Goal: Check status: Check status

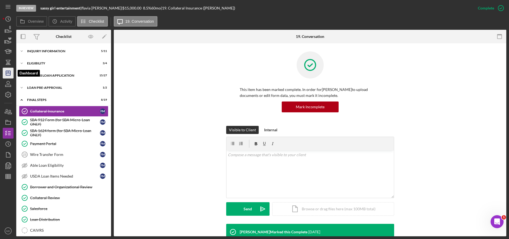
click at [9, 71] on icon "Icon/Dashboard" at bounding box center [8, 73] width 14 height 14
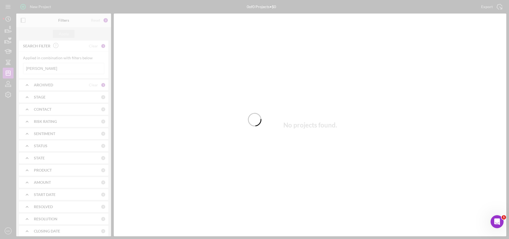
click at [50, 69] on div at bounding box center [254, 119] width 509 height 239
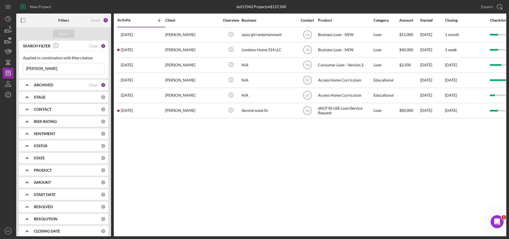
click at [54, 69] on input "[PERSON_NAME]" at bounding box center [63, 68] width 81 height 11
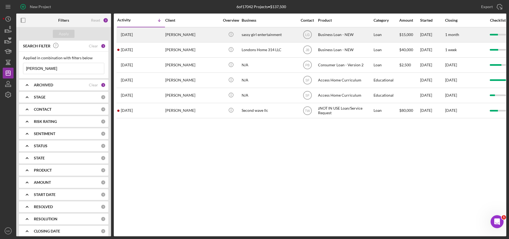
click at [195, 37] on div "[PERSON_NAME]" at bounding box center [192, 35] width 54 height 14
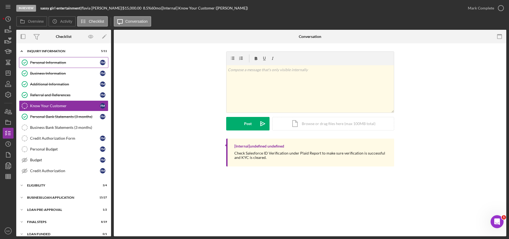
click at [61, 61] on div "Personal Information" at bounding box center [65, 62] width 70 height 4
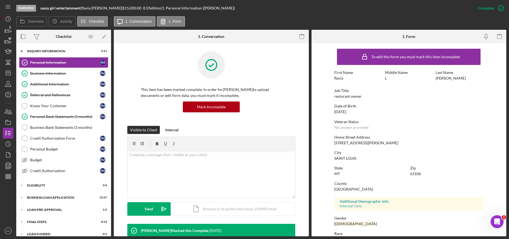
scroll to position [108, 0]
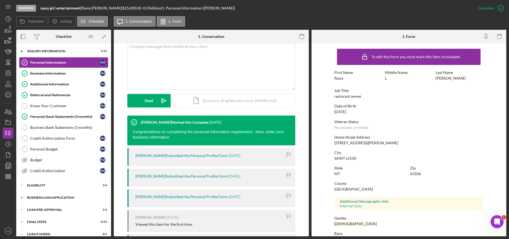
click at [54, 199] on div "BUSINESS LOAN APPLICATION" at bounding box center [65, 197] width 77 height 3
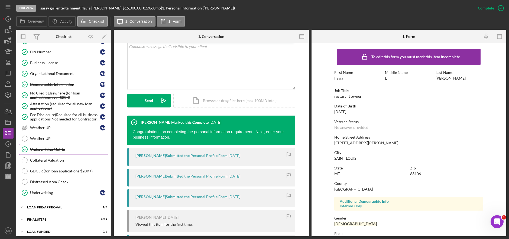
scroll to position [302, 0]
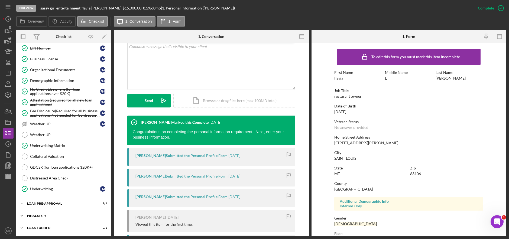
click at [51, 214] on div "FINAL STEPS" at bounding box center [65, 215] width 77 height 3
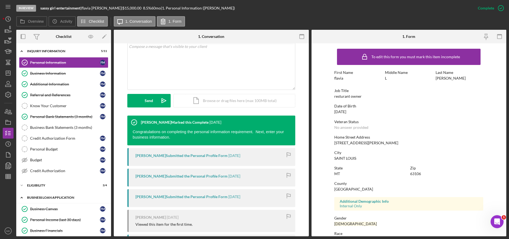
scroll to position [27, 0]
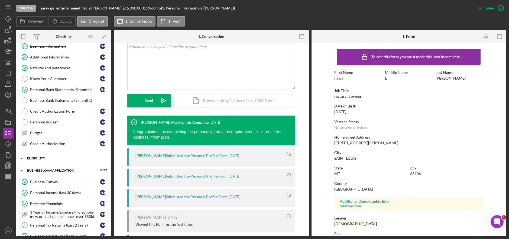
click at [39, 159] on div "ELIGIBILITY" at bounding box center [65, 158] width 77 height 3
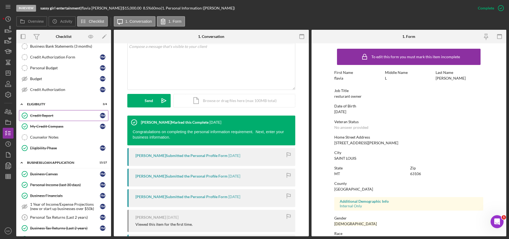
scroll to position [108, 0]
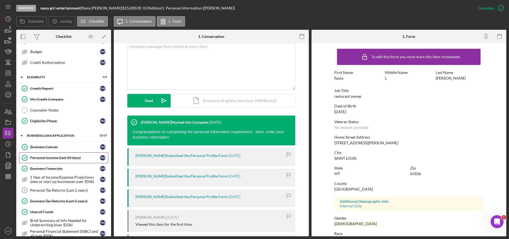
click at [64, 154] on link "Personal Income (last 30 days) Personal Income (last 30 days) f m" at bounding box center [63, 157] width 89 height 11
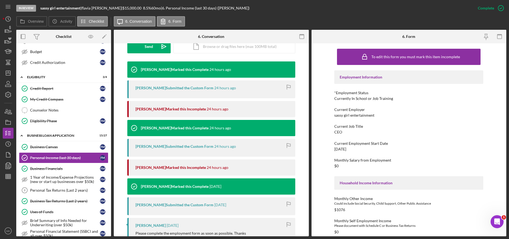
scroll to position [189, 0]
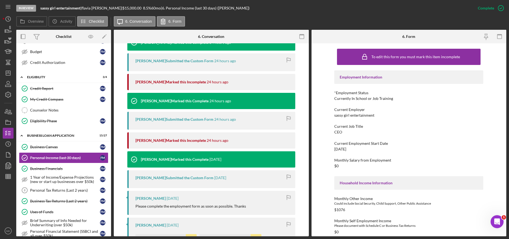
click at [306, 158] on div "This item has been marked complete. In order for [PERSON_NAME] to upload docume…" at bounding box center [211, 186] width 195 height 665
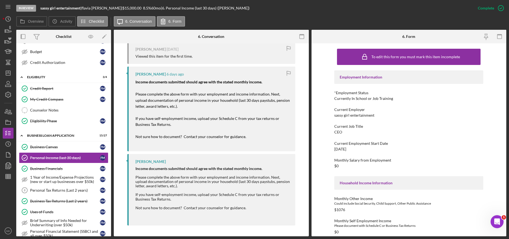
scroll to position [310, 0]
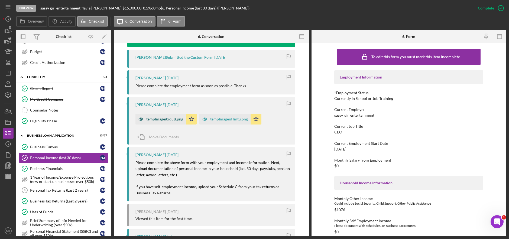
click at [160, 119] on div "tempImagei8iduB.png" at bounding box center [164, 119] width 37 height 4
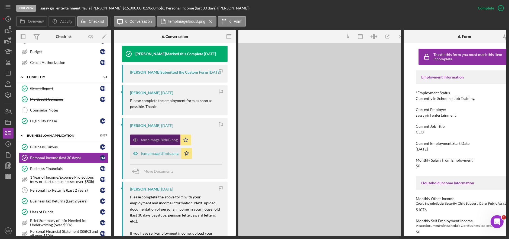
scroll to position [325, 0]
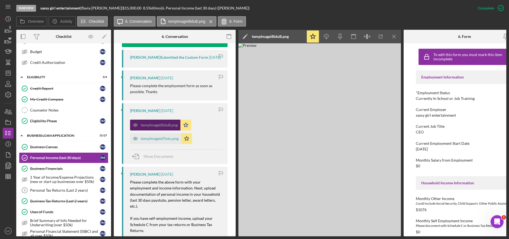
click at [160, 119] on div "tempImagei8iduB.png Icon/Star" at bounding box center [162, 124] width 64 height 14
click at [159, 138] on div "tempImageidTmtu.png" at bounding box center [160, 138] width 38 height 4
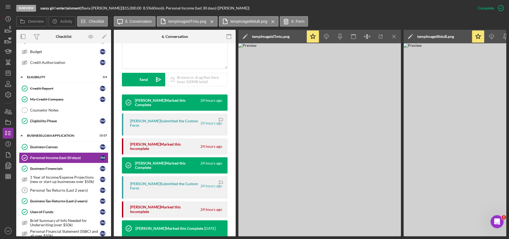
scroll to position [162, 0]
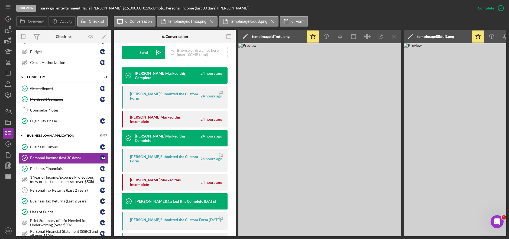
click at [54, 170] on div "Business Financials" at bounding box center [65, 168] width 70 height 4
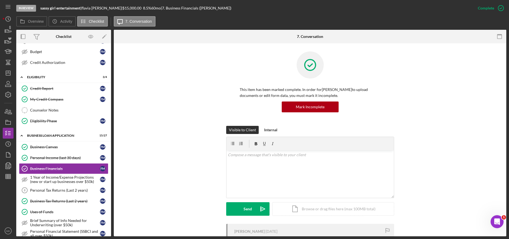
scroll to position [97, 0]
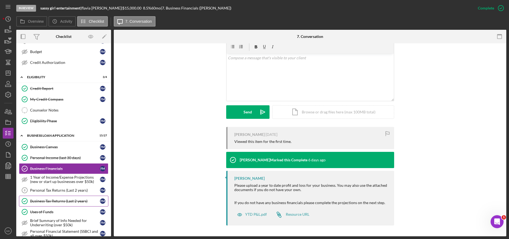
click at [47, 203] on div "Business Tax Returns (Last 2 years)" at bounding box center [65, 201] width 70 height 4
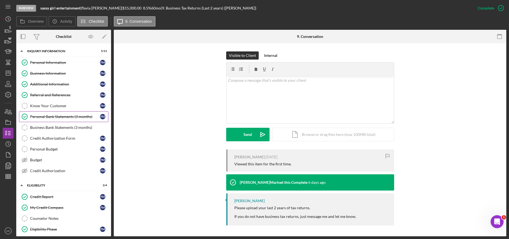
click at [54, 120] on link "Personal Bank Statements (3 months) Personal Bank Statements (3 months) f m" at bounding box center [63, 116] width 89 height 11
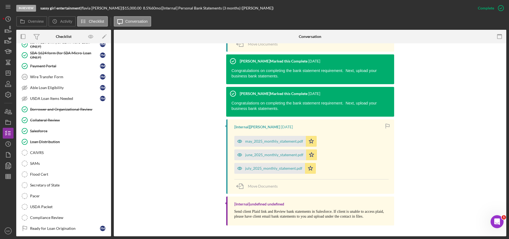
scroll to position [557, 0]
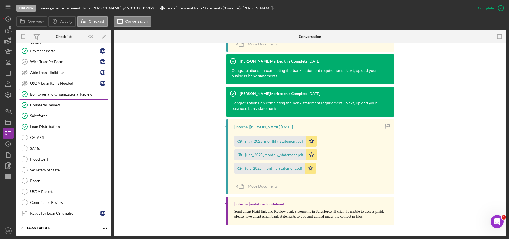
click at [58, 93] on div "Borrower and Organizational Review" at bounding box center [69, 94] width 78 height 4
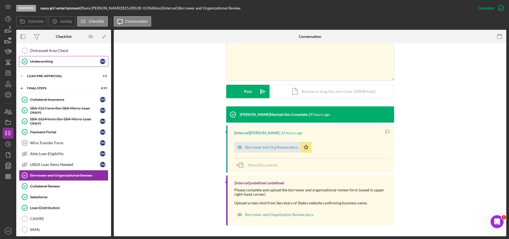
scroll to position [448, 0]
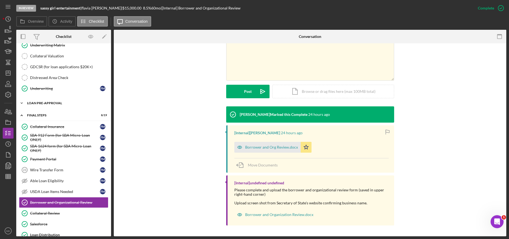
click at [24, 103] on icon "Icon/Expander" at bounding box center [21, 103] width 11 height 11
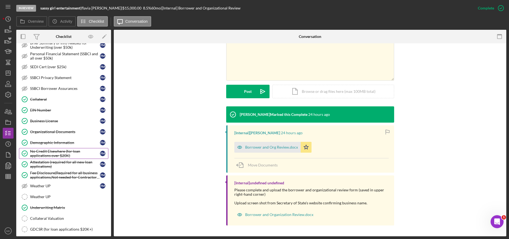
scroll to position [232, 0]
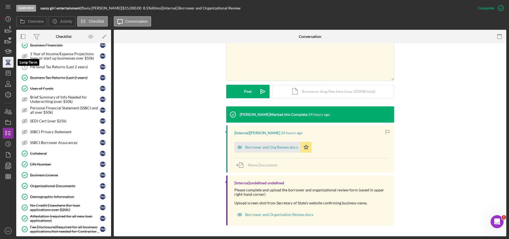
click at [7, 67] on icon "button" at bounding box center [8, 62] width 14 height 14
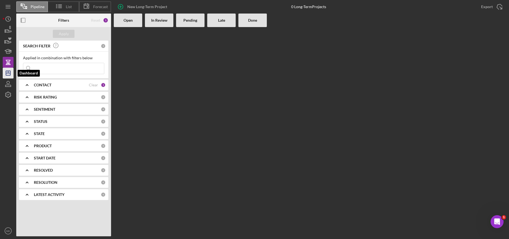
click at [8, 73] on line "button" at bounding box center [8, 73] width 4 height 0
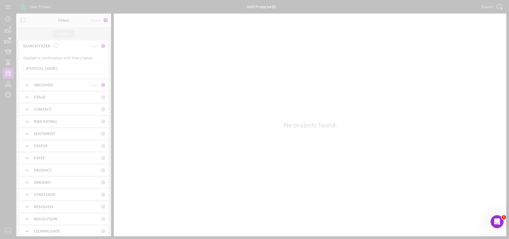
click at [51, 67] on div at bounding box center [254, 119] width 509 height 239
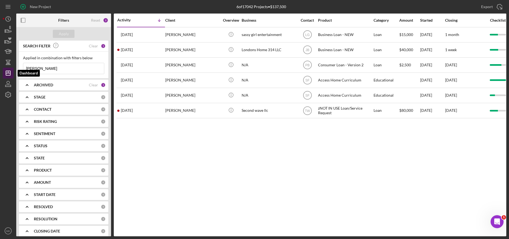
drag, startPoint x: 49, startPoint y: 69, endPoint x: 12, endPoint y: 69, distance: 37.1
click at [12, 69] on div "New Project 6 of 17042 Projects • $137,500 [PERSON_NAME] Export Icon/Export Fil…" at bounding box center [254, 118] width 503 height 236
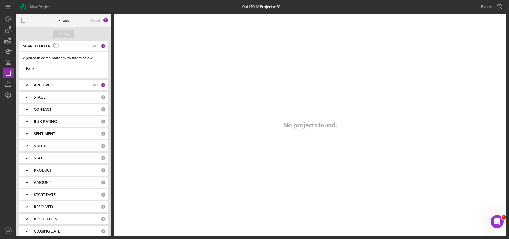
click at [57, 69] on input "Faris" at bounding box center [63, 68] width 81 height 11
drag, startPoint x: 39, startPoint y: 70, endPoint x: 17, endPoint y: 64, distance: 22.6
click at [17, 64] on div "SEARCH FILTER Clear 1 Applied in combination with filters below Faris Icon/Menu…" at bounding box center [63, 139] width 95 height 196
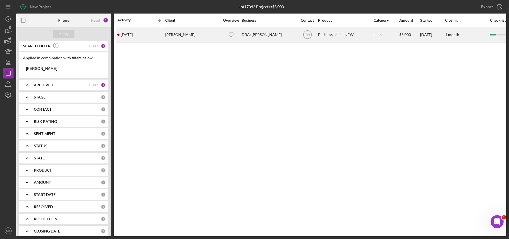
type input "[PERSON_NAME]"
click at [176, 36] on div "[PERSON_NAME]" at bounding box center [192, 35] width 54 height 14
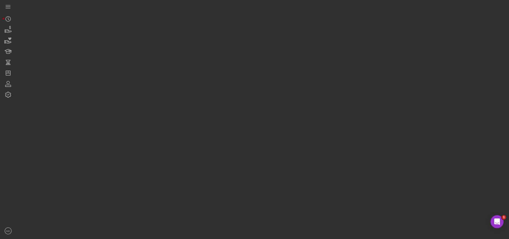
click at [176, 36] on div at bounding box center [261, 118] width 490 height 236
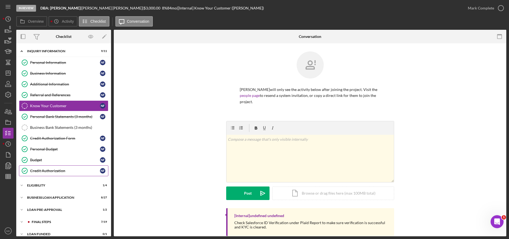
scroll to position [6, 0]
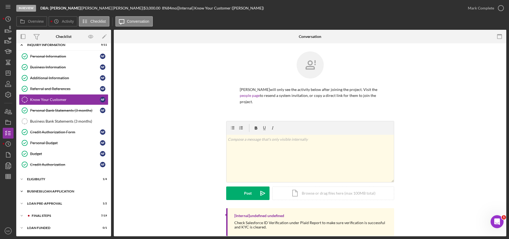
click at [36, 189] on div "Icon/Expander BUSINESS LOAN APPLICATION 8 / 27" at bounding box center [63, 191] width 95 height 11
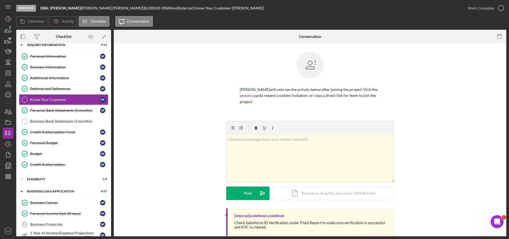
scroll to position [142, 0]
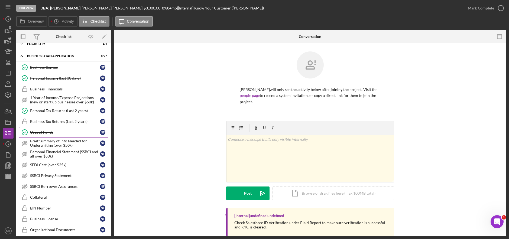
click at [55, 131] on div "Uses of Funds" at bounding box center [65, 132] width 70 height 4
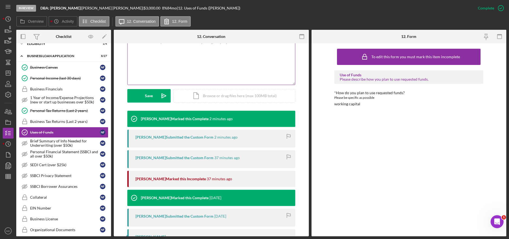
scroll to position [130, 0]
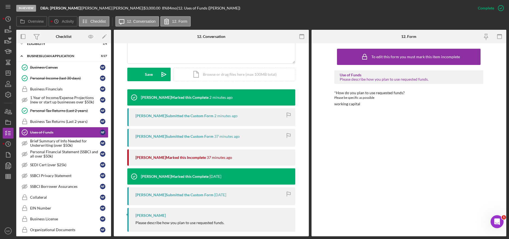
click at [178, 115] on div "[PERSON_NAME] Submitted the Custom Form 2 minutes ago" at bounding box center [211, 117] width 168 height 18
